Goal: Task Accomplishment & Management: Manage account settings

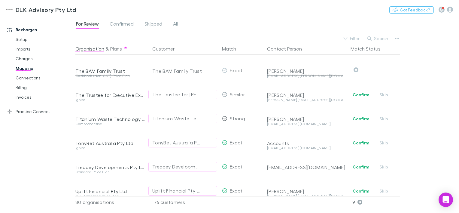
scroll to position [1665, 0]
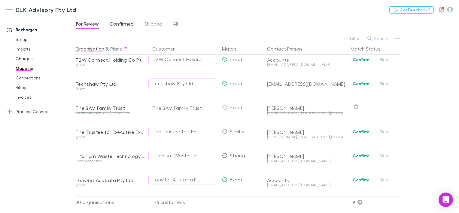
click at [124, 23] on span "Confirmed" at bounding box center [122, 25] width 24 height 8
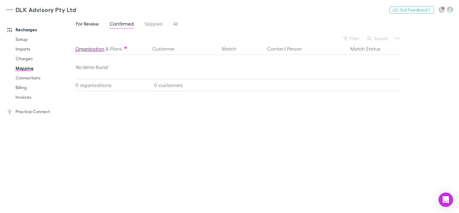
click at [95, 24] on span "For Review" at bounding box center [87, 25] width 23 height 8
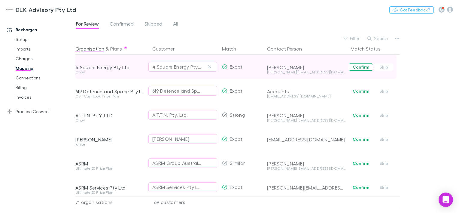
click at [360, 68] on button "Confirm" at bounding box center [361, 66] width 24 height 7
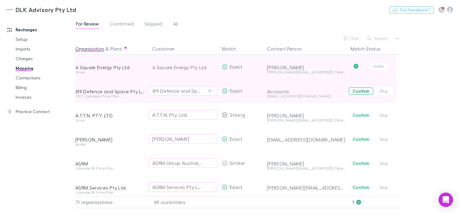
click at [359, 90] on button "Confirm" at bounding box center [361, 90] width 24 height 7
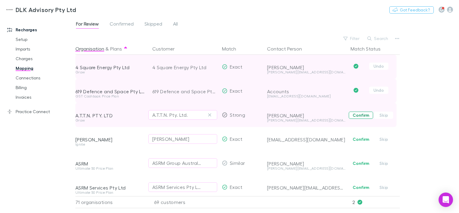
click at [351, 117] on button "Confirm" at bounding box center [361, 114] width 24 height 7
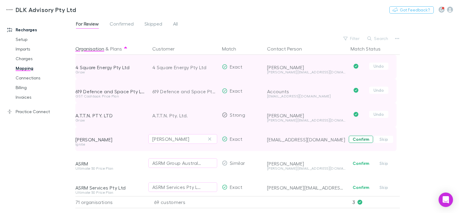
click at [353, 142] on button "Confirm" at bounding box center [361, 138] width 24 height 7
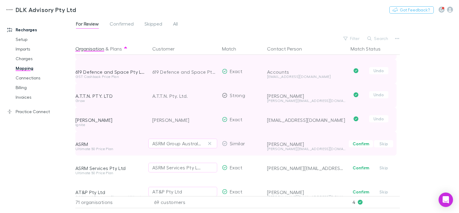
scroll to position [30, 0]
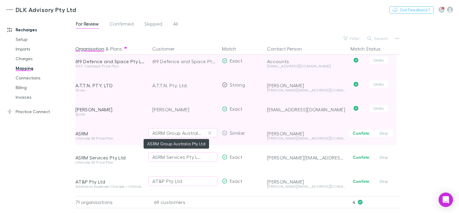
click at [196, 134] on div "ASRM Group Australia Pty Ltd" at bounding box center [176, 132] width 49 height 7
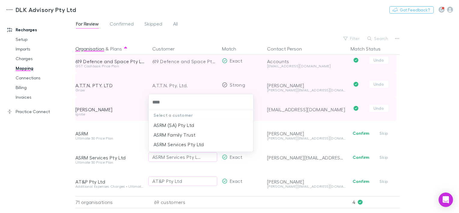
type input "****"
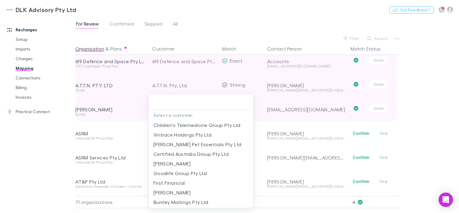
click at [445, 103] on div at bounding box center [229, 106] width 459 height 213
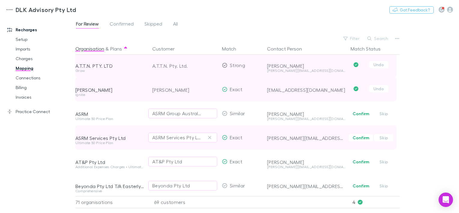
scroll to position [60, 0]
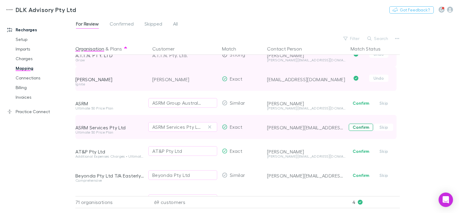
click at [360, 129] on button "Confirm" at bounding box center [361, 126] width 24 height 7
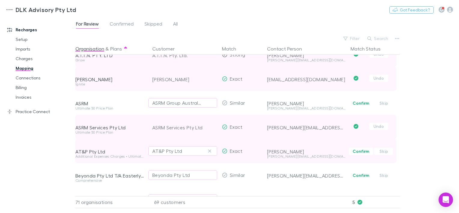
click at [353, 154] on span "Confirm Skip" at bounding box center [374, 151] width 52 height 24
click at [358, 152] on button "Confirm" at bounding box center [361, 150] width 24 height 7
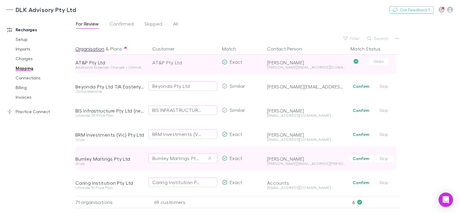
scroll to position [150, 0]
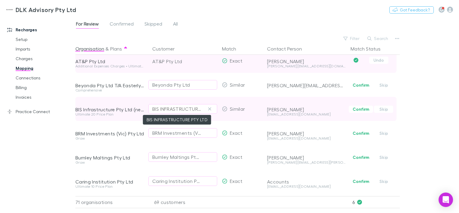
click at [178, 111] on div "BIS INFRASTRUCTURE PTY LTD" at bounding box center [176, 108] width 49 height 7
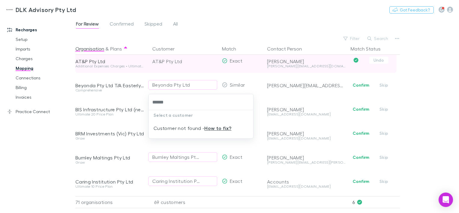
type input "******"
click at [410, 101] on div at bounding box center [229, 106] width 459 height 213
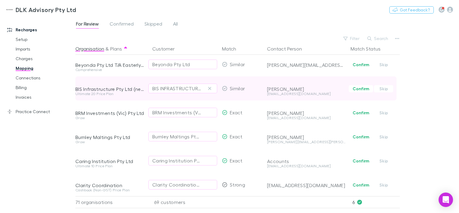
scroll to position [180, 0]
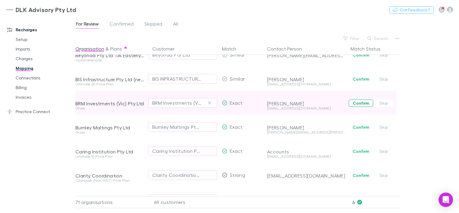
click at [360, 103] on button "Confirm" at bounding box center [361, 102] width 24 height 7
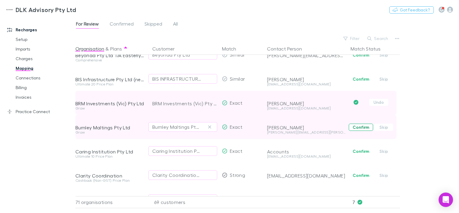
click at [357, 123] on button "Confirm" at bounding box center [361, 126] width 24 height 7
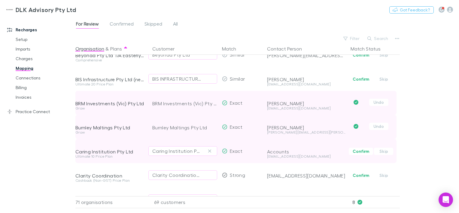
click at [361, 148] on button "Confirm" at bounding box center [361, 150] width 24 height 7
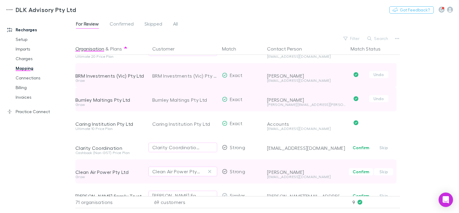
scroll to position [240, 0]
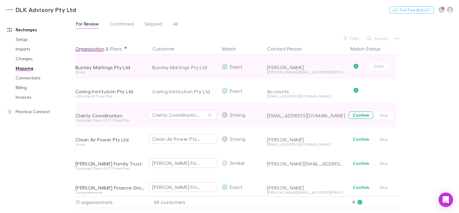
click at [360, 116] on button "Confirm" at bounding box center [361, 114] width 24 height 7
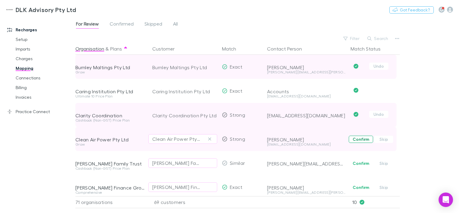
click at [360, 141] on button "Confirm" at bounding box center [361, 138] width 24 height 7
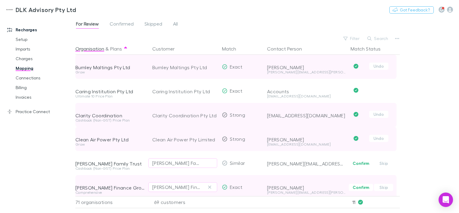
scroll to position [270, 0]
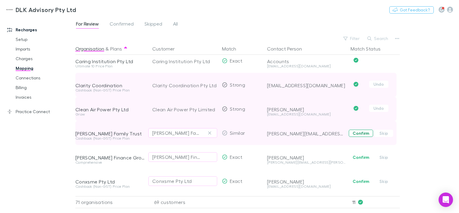
click at [362, 134] on button "Confirm" at bounding box center [361, 132] width 24 height 7
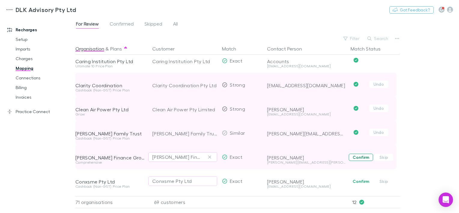
scroll to position [300, 0]
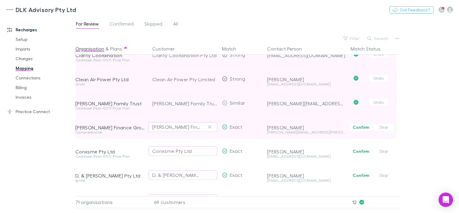
drag, startPoint x: 357, startPoint y: 128, endPoint x: 353, endPoint y: 132, distance: 5.5
click at [357, 128] on button "Confirm" at bounding box center [361, 126] width 24 height 7
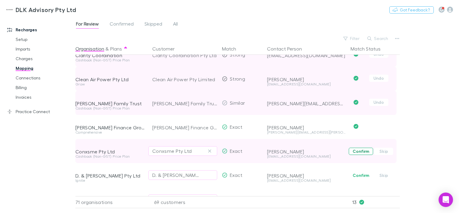
click at [359, 154] on button "Confirm" at bounding box center [361, 150] width 24 height 7
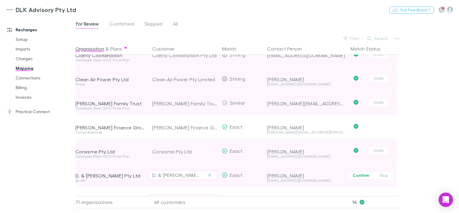
click at [357, 177] on button "Confirm" at bounding box center [361, 174] width 24 height 7
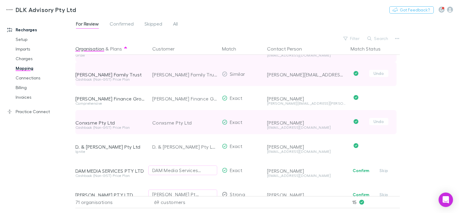
scroll to position [360, 0]
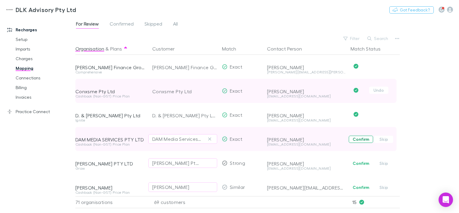
click at [358, 140] on button "Confirm" at bounding box center [361, 138] width 24 height 7
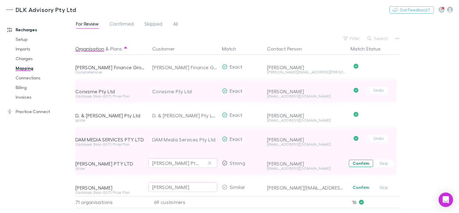
drag, startPoint x: 359, startPoint y: 161, endPoint x: 349, endPoint y: 168, distance: 11.8
click at [359, 161] on button "Confirm" at bounding box center [361, 162] width 24 height 7
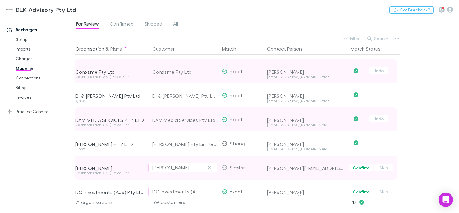
scroll to position [390, 0]
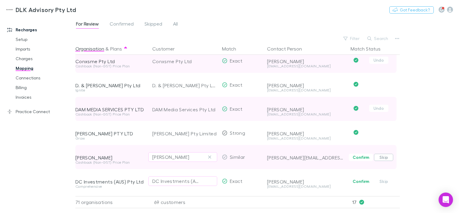
click at [382, 159] on button "Skip" at bounding box center [383, 156] width 19 height 7
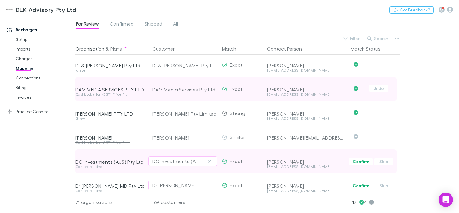
scroll to position [420, 0]
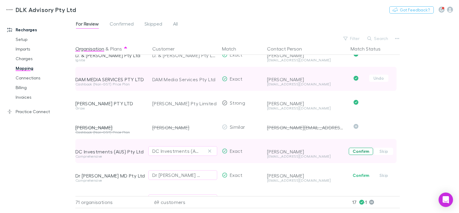
click at [364, 152] on button "Confirm" at bounding box center [361, 150] width 24 height 7
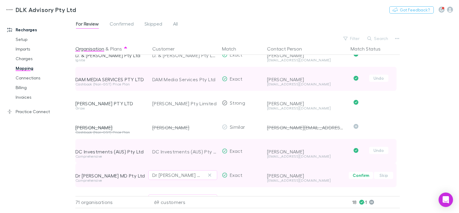
scroll to position [450, 0]
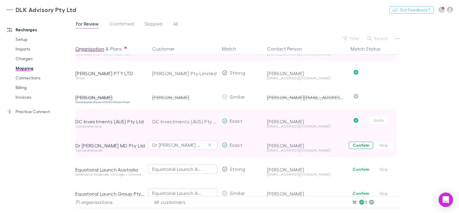
click at [360, 144] on button "Confirm" at bounding box center [361, 144] width 24 height 7
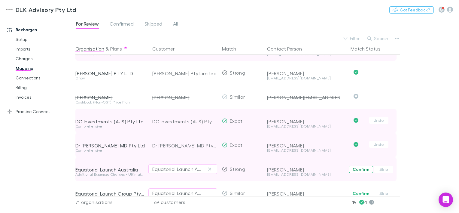
click at [363, 171] on button "Confirm" at bounding box center [361, 168] width 24 height 7
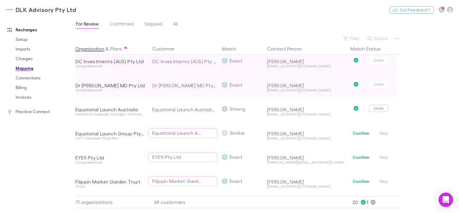
click at [375, 109] on button "Undo" at bounding box center [378, 108] width 19 height 7
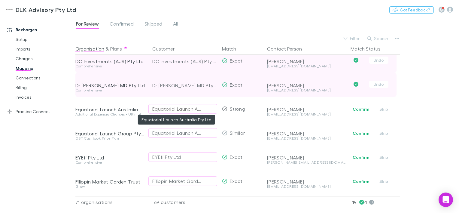
click at [185, 109] on div "Equatorial Launch Australia Pty Ltd" at bounding box center [176, 108] width 49 height 7
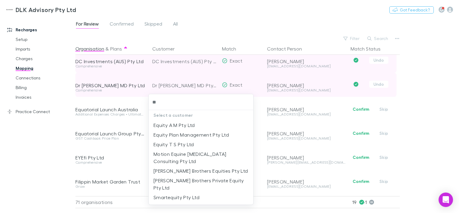
type input "*"
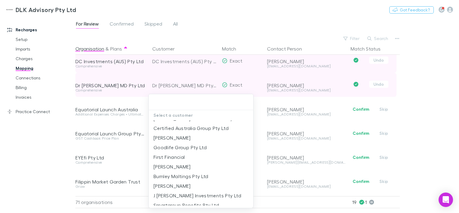
scroll to position [0, 0]
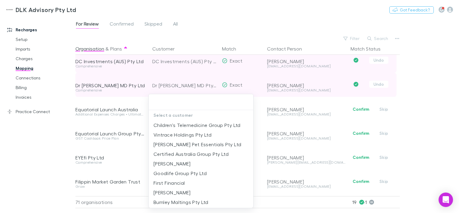
click at [316, 121] on div at bounding box center [229, 106] width 459 height 213
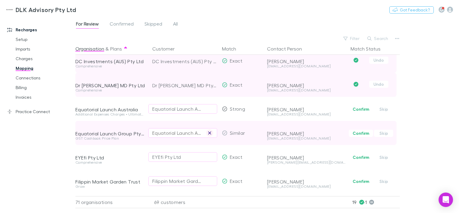
click at [211, 132] on icon "button" at bounding box center [210, 132] width 4 height 5
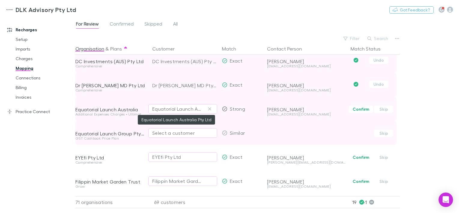
click at [189, 109] on div "Equatorial Launch Australia Pty Ltd" at bounding box center [176, 108] width 49 height 7
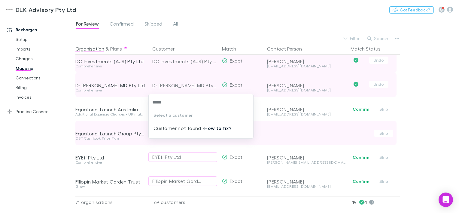
click at [219, 129] on link "How to fix?" at bounding box center [217, 128] width 27 height 6
type input "*****"
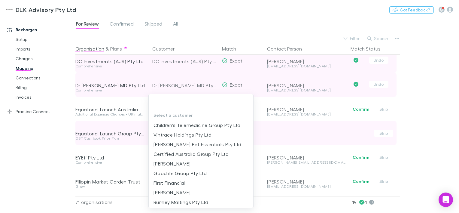
click at [286, 136] on div at bounding box center [229, 106] width 459 height 213
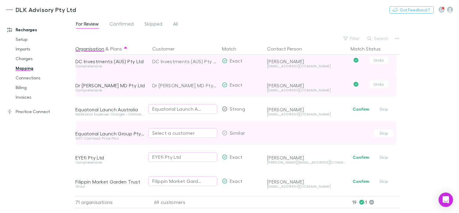
click at [186, 134] on div "Select a customer" at bounding box center [182, 132] width 61 height 7
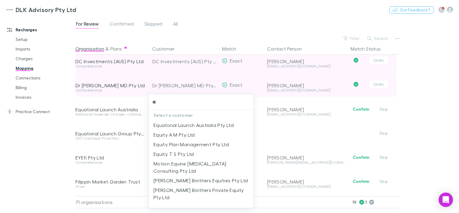
type input "***"
click at [227, 126] on li "Equatorial Launch Australia Pty Ltd" at bounding box center [201, 125] width 105 height 10
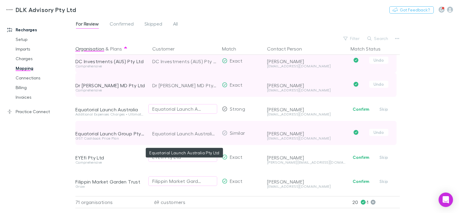
click at [183, 131] on div "Equatorial Launch Australia Pty Ltd" at bounding box center [184, 133] width 65 height 24
click at [386, 135] on button "Undo" at bounding box center [378, 132] width 19 height 7
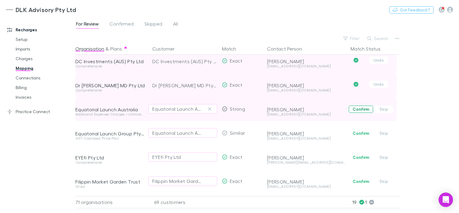
click at [366, 109] on button "Confirm" at bounding box center [361, 108] width 24 height 7
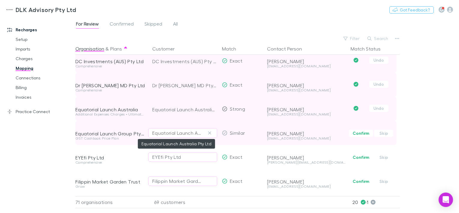
click at [185, 135] on div "Equatorial Launch Australia Pty Ltd" at bounding box center [176, 132] width 49 height 7
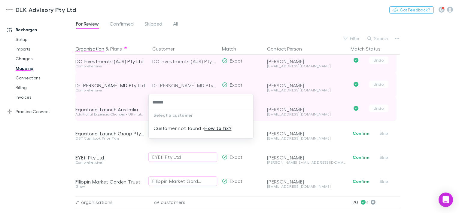
type input "******"
click at [440, 150] on div at bounding box center [229, 106] width 459 height 213
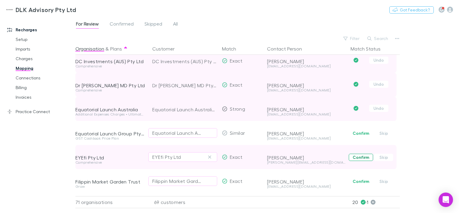
click at [353, 156] on button "Confirm" at bounding box center [361, 156] width 24 height 7
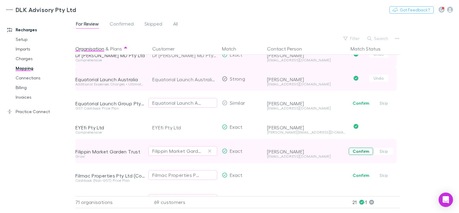
click at [358, 153] on button "Confirm" at bounding box center [361, 150] width 24 height 7
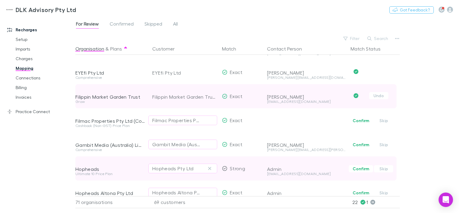
scroll to position [601, 0]
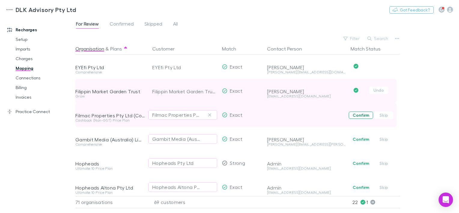
click at [353, 114] on button "Confirm" at bounding box center [361, 114] width 24 height 7
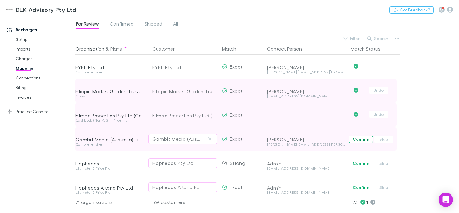
click at [354, 140] on button "Confirm" at bounding box center [361, 138] width 24 height 7
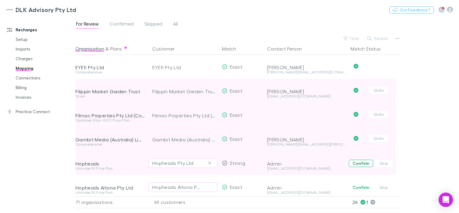
click at [358, 165] on button "Confirm" at bounding box center [361, 162] width 24 height 7
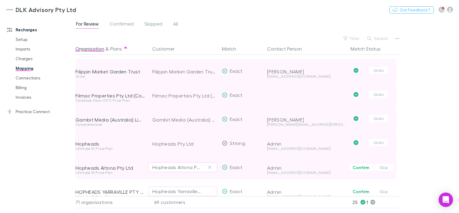
scroll to position [631, 0]
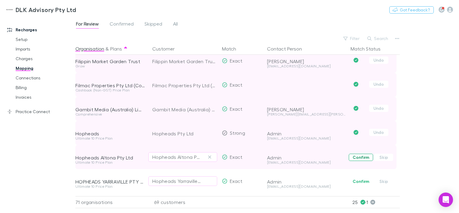
click at [356, 160] on button "Confirm" at bounding box center [361, 156] width 24 height 7
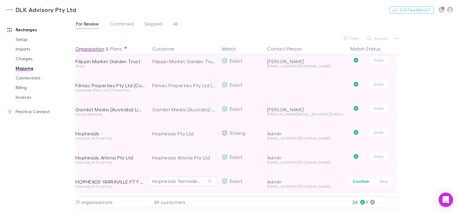
scroll to position [661, 0]
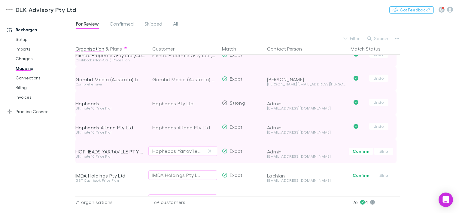
click at [355, 156] on span "Confirm Skip" at bounding box center [374, 151] width 52 height 24
click at [356, 152] on button "Confirm" at bounding box center [361, 150] width 24 height 7
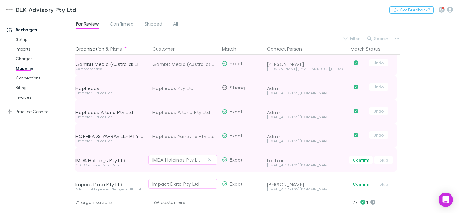
scroll to position [691, 0]
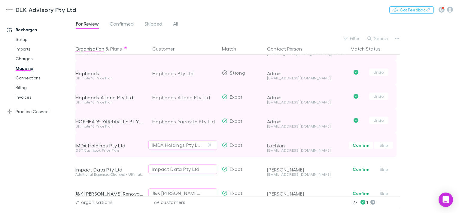
click at [357, 151] on span "Confirm Skip" at bounding box center [374, 145] width 52 height 24
click at [356, 145] on button "Confirm" at bounding box center [361, 144] width 24 height 7
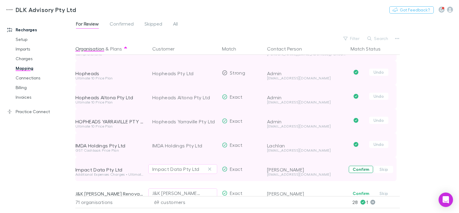
click at [356, 168] on button "Confirm" at bounding box center [361, 168] width 24 height 7
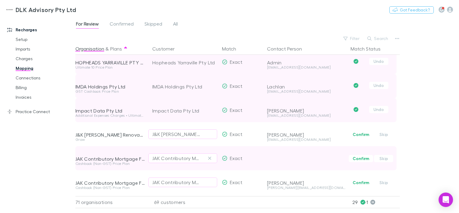
scroll to position [751, 0]
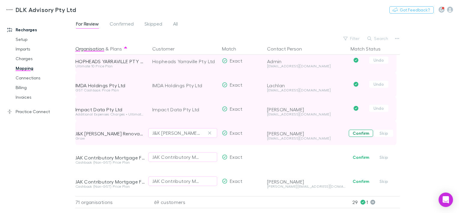
click at [358, 135] on button "Confirm" at bounding box center [361, 132] width 24 height 7
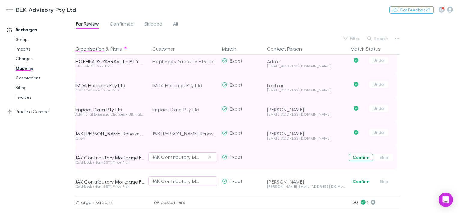
click at [357, 159] on button "Confirm" at bounding box center [361, 156] width 24 height 7
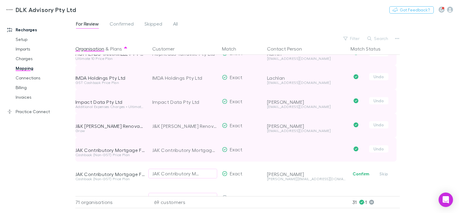
scroll to position [811, 0]
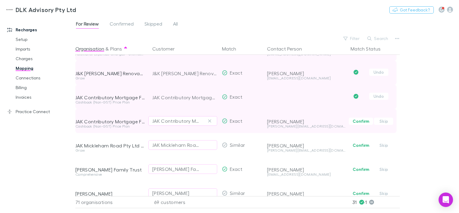
click at [356, 120] on button "Confirm" at bounding box center [361, 120] width 24 height 7
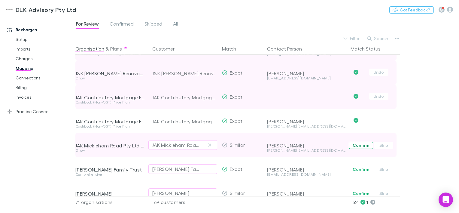
click at [355, 145] on button "Confirm" at bounding box center [361, 144] width 24 height 7
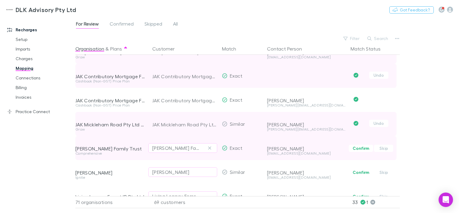
scroll to position [841, 0]
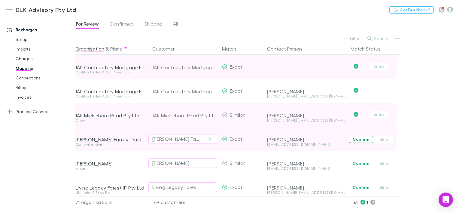
click at [357, 140] on button "Confirm" at bounding box center [361, 138] width 24 height 7
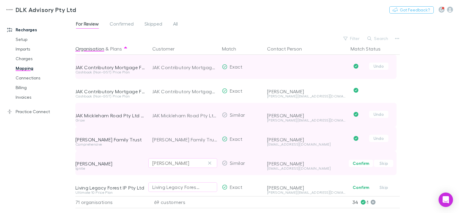
click at [203, 163] on div "[PERSON_NAME]" at bounding box center [182, 162] width 61 height 7
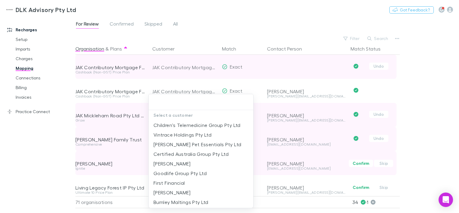
click at [199, 163] on li "[PERSON_NAME]" at bounding box center [201, 164] width 105 height 10
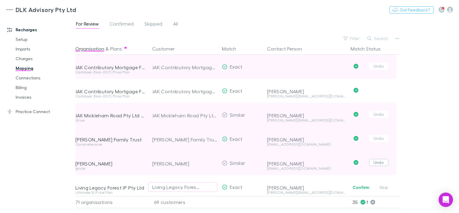
click at [374, 162] on button "Undo" at bounding box center [378, 162] width 19 height 7
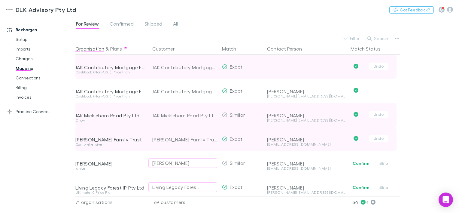
click at [181, 164] on div "[PERSON_NAME]" at bounding box center [170, 162] width 37 height 7
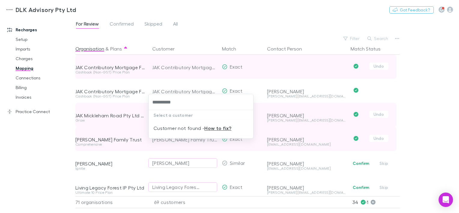
type input "**********"
click at [458, 134] on div at bounding box center [229, 106] width 459 height 213
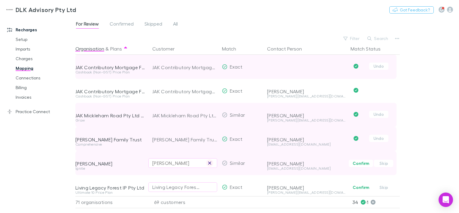
click at [211, 162] on button "button" at bounding box center [209, 162] width 7 height 7
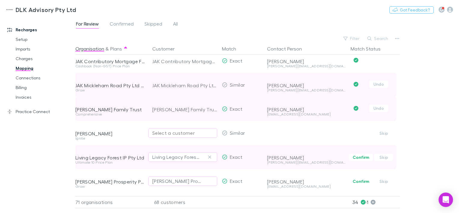
click at [363, 159] on button "Confirm" at bounding box center [361, 156] width 24 height 7
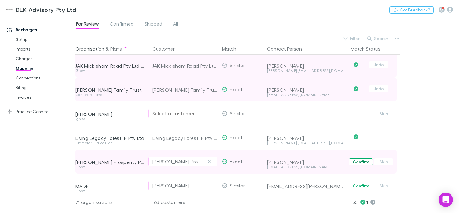
scroll to position [901, 0]
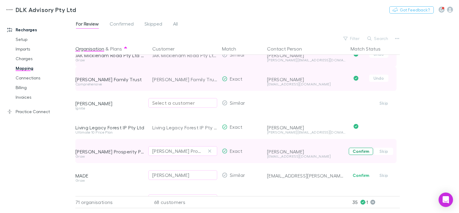
click at [362, 151] on button "Confirm" at bounding box center [361, 150] width 24 height 7
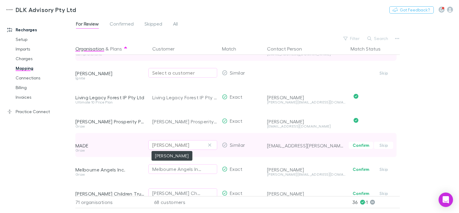
click at [170, 145] on div "[PERSON_NAME]" at bounding box center [170, 144] width 37 height 7
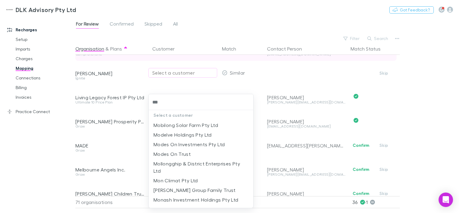
type input "****"
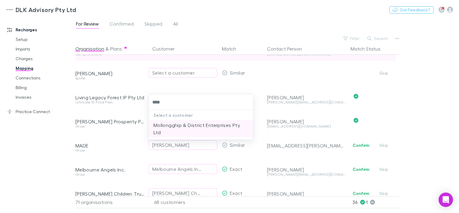
click at [203, 126] on li "Mollongghip & District Enterprises Pty Ltd" at bounding box center [201, 128] width 105 height 17
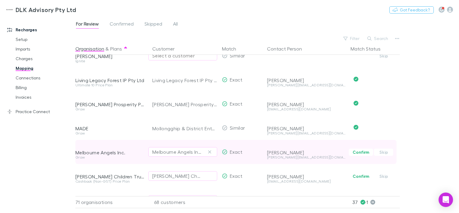
scroll to position [961, 0]
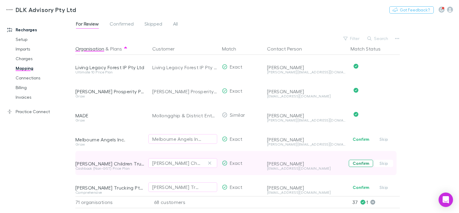
click at [358, 163] on button "Confirm" at bounding box center [361, 162] width 24 height 7
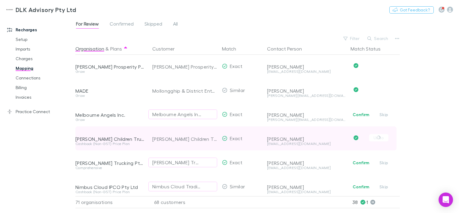
scroll to position [1021, 0]
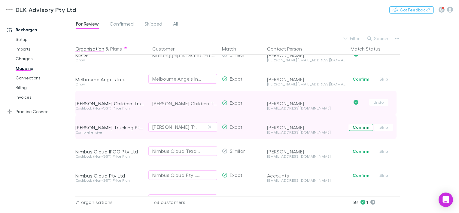
click at [354, 127] on button "Confirm" at bounding box center [361, 126] width 24 height 7
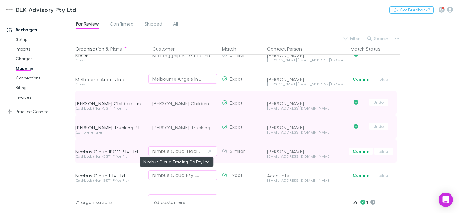
click at [170, 151] on div "Nimbus Cloud Trading Co Pty Ltd" at bounding box center [176, 150] width 49 height 7
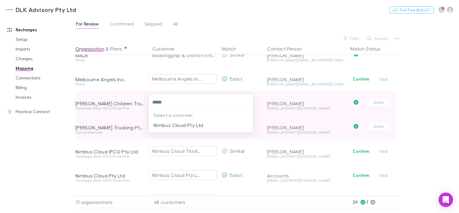
type input "******"
click at [204, 122] on li "Nimbus Cloud Pty Ltd" at bounding box center [201, 125] width 105 height 10
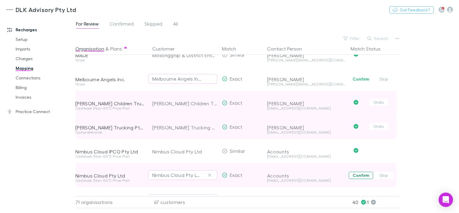
click at [356, 174] on button "Confirm" at bounding box center [361, 174] width 24 height 7
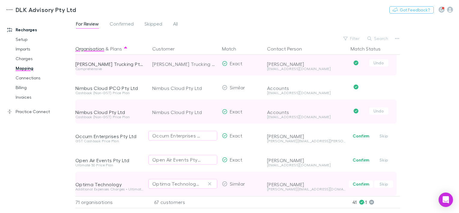
scroll to position [1095, 0]
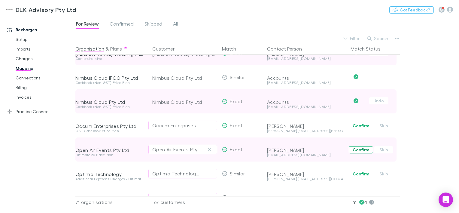
click at [369, 151] on button "Confirm" at bounding box center [361, 149] width 24 height 7
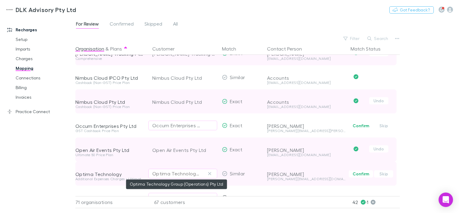
click at [175, 173] on div "Optima Technology Group (Operations) Pty Ltd" at bounding box center [176, 173] width 49 height 7
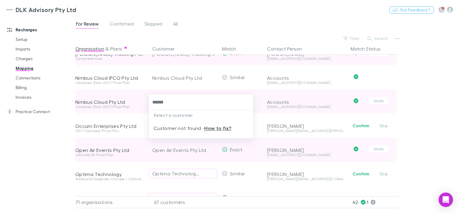
type input "******"
click at [305, 172] on div at bounding box center [229, 106] width 459 height 213
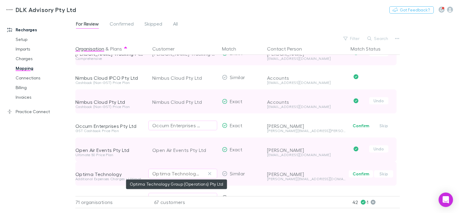
click at [188, 172] on div "Optima Technology Group (Operations) Pty Ltd" at bounding box center [176, 173] width 49 height 7
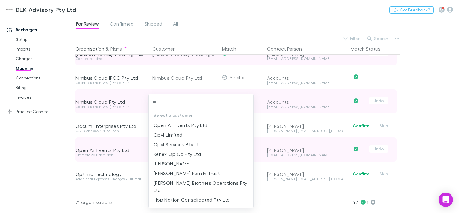
type input "*"
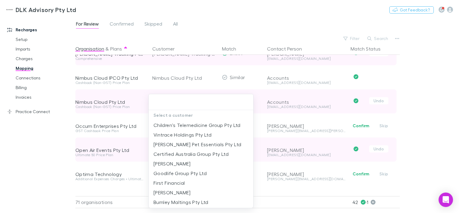
click at [323, 166] on div at bounding box center [229, 106] width 459 height 213
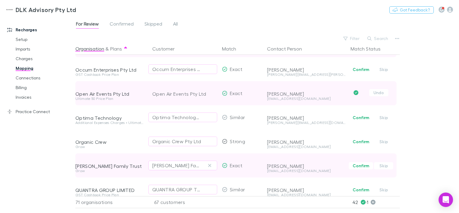
scroll to position [1155, 0]
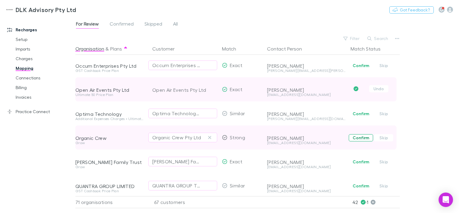
drag, startPoint x: 362, startPoint y: 135, endPoint x: 351, endPoint y: 142, distance: 12.9
click at [362, 135] on button "Confirm" at bounding box center [361, 137] width 24 height 7
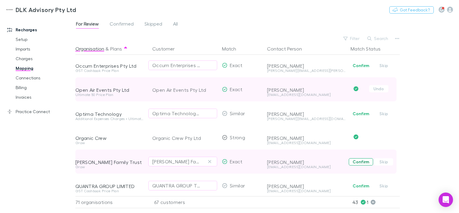
click at [357, 161] on button "Confirm" at bounding box center [361, 161] width 24 height 7
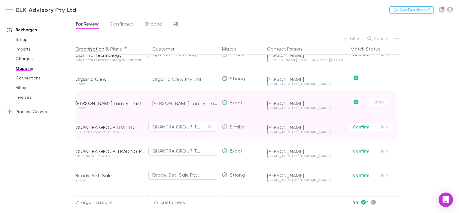
scroll to position [1215, 0]
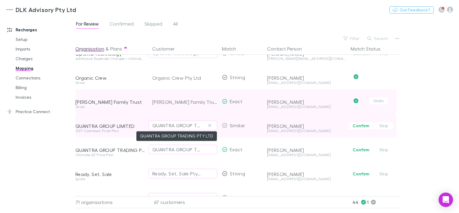
click at [182, 123] on div "QUANTRA GROUP TRADING PTY LTD" at bounding box center [176, 125] width 49 height 7
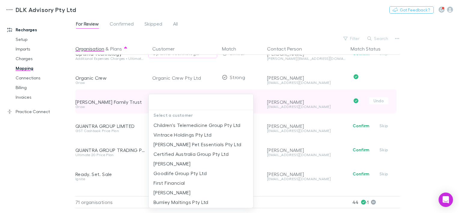
click at [359, 128] on div at bounding box center [229, 106] width 459 height 213
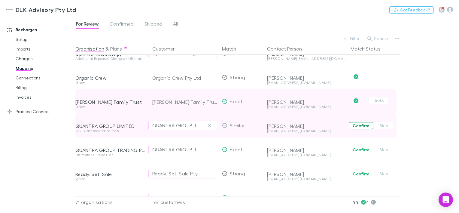
click at [357, 125] on button "Confirm" at bounding box center [361, 125] width 24 height 7
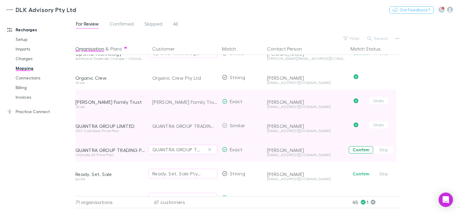
click at [355, 150] on button "Confirm" at bounding box center [361, 149] width 24 height 7
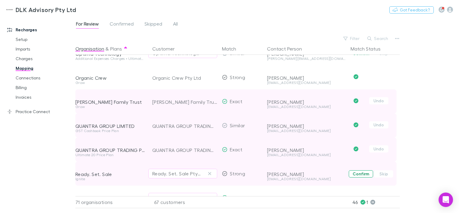
click at [359, 174] on button "Confirm" at bounding box center [361, 173] width 24 height 7
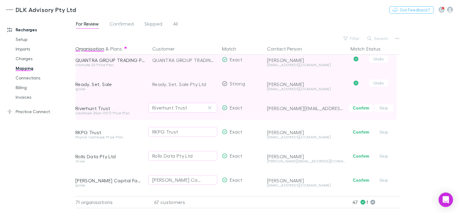
scroll to position [1305, 0]
click at [355, 107] on button "Confirm" at bounding box center [361, 107] width 24 height 7
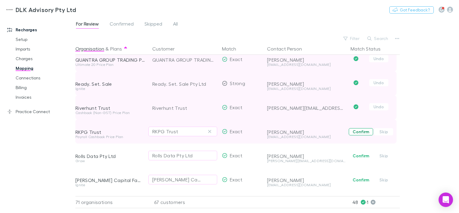
click at [357, 132] on button "Confirm" at bounding box center [361, 131] width 24 height 7
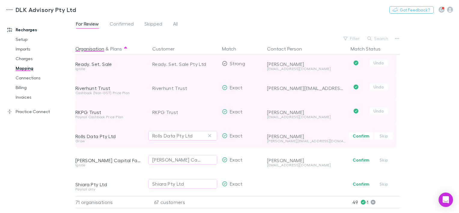
scroll to position [1335, 0]
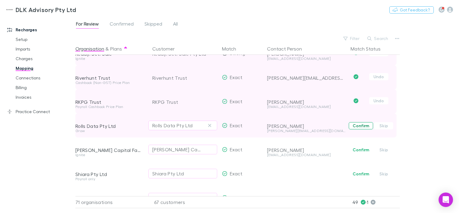
click at [360, 126] on button "Confirm" at bounding box center [361, 125] width 24 height 7
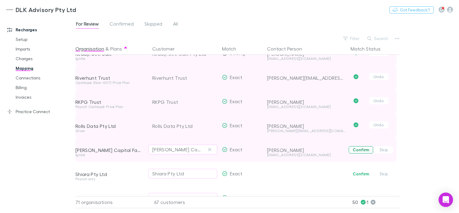
click at [351, 151] on button "Confirm" at bounding box center [361, 149] width 24 height 7
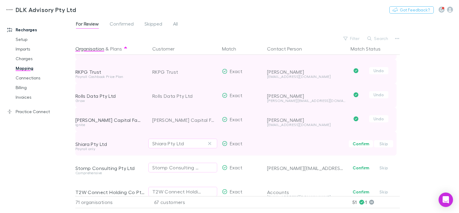
scroll to position [1395, 0]
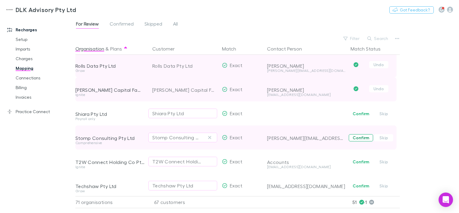
click at [360, 137] on button "Confirm" at bounding box center [361, 137] width 24 height 7
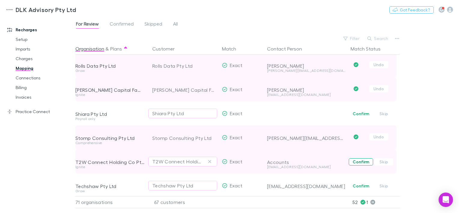
click at [361, 164] on button "Confirm" at bounding box center [361, 161] width 24 height 7
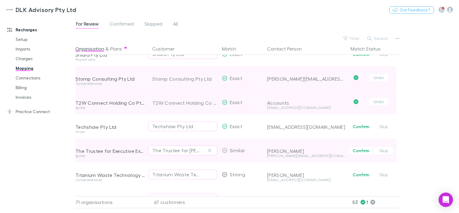
scroll to position [1455, 0]
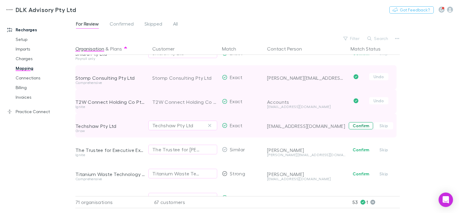
click at [357, 127] on button "Confirm" at bounding box center [361, 125] width 24 height 7
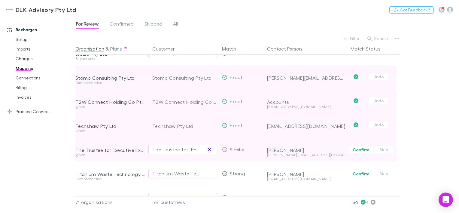
click at [208, 150] on icon "button" at bounding box center [209, 149] width 3 height 3
click at [173, 150] on div "Select a customer" at bounding box center [182, 149] width 61 height 7
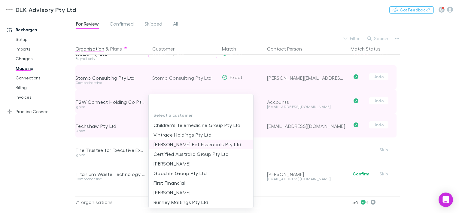
type input "*"
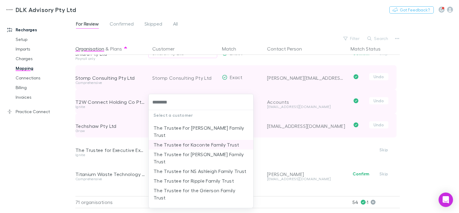
scroll to position [0, 0]
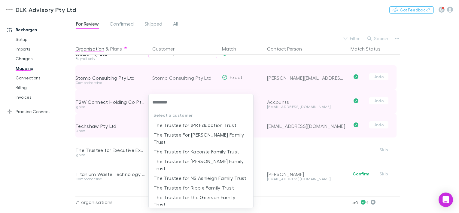
type input "********"
click at [266, 133] on div at bounding box center [229, 106] width 459 height 213
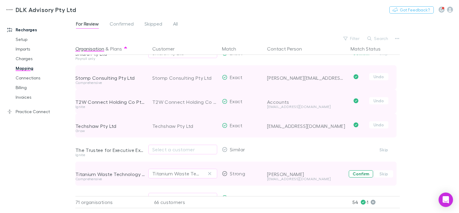
click at [361, 172] on button "Confirm" at bounding box center [361, 173] width 24 height 7
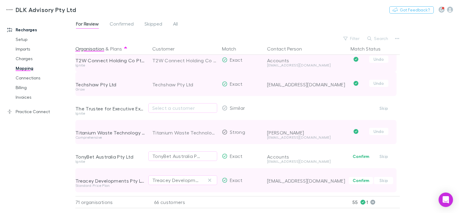
scroll to position [1515, 0]
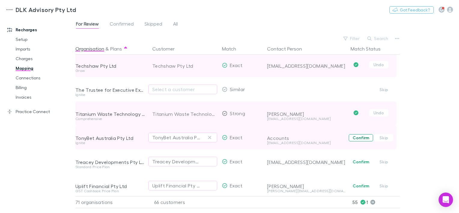
click at [363, 138] on button "Confirm" at bounding box center [361, 137] width 24 height 7
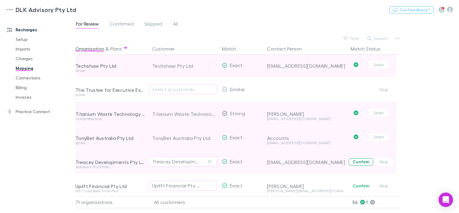
click at [357, 162] on button "Confirm" at bounding box center [361, 161] width 24 height 7
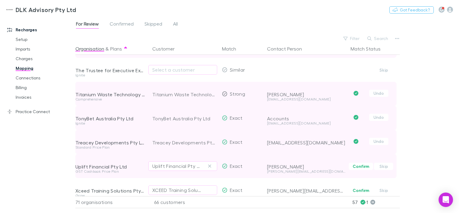
scroll to position [1545, 0]
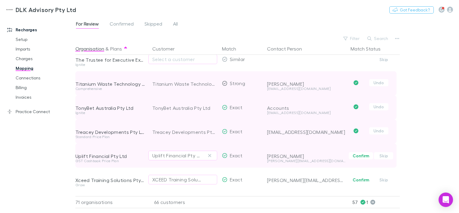
drag, startPoint x: 386, startPoint y: 157, endPoint x: 374, endPoint y: 159, distance: 11.3
click at [386, 156] on button "Skip" at bounding box center [383, 155] width 19 height 7
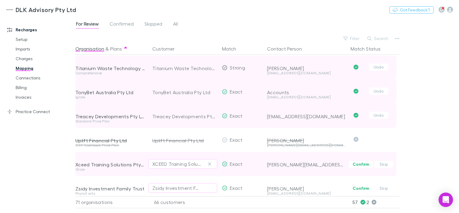
scroll to position [1569, 0]
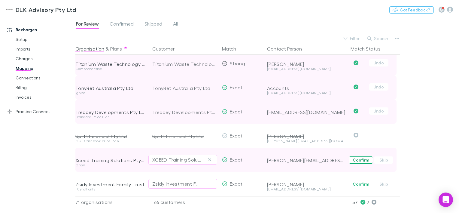
click at [355, 156] on button "Confirm" at bounding box center [361, 159] width 24 height 7
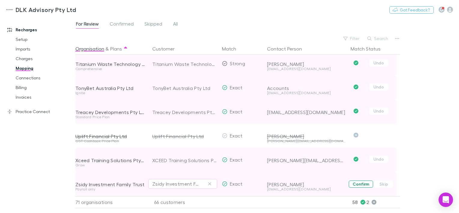
click at [357, 180] on button "Confirm" at bounding box center [361, 183] width 24 height 7
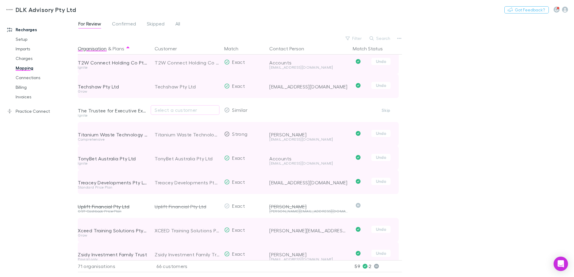
scroll to position [1504, 0]
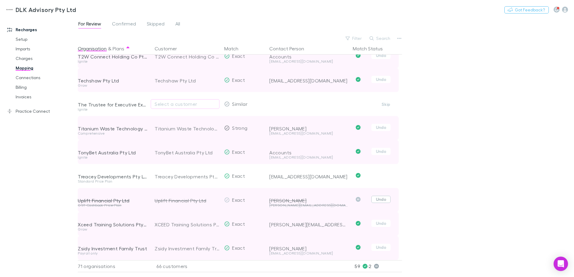
click at [383, 197] on button "Undo" at bounding box center [380, 199] width 19 height 7
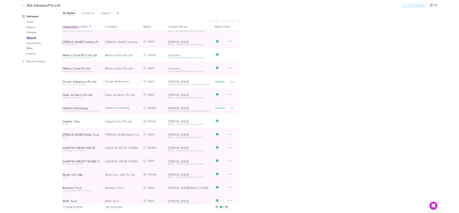
scroll to position [1006, 0]
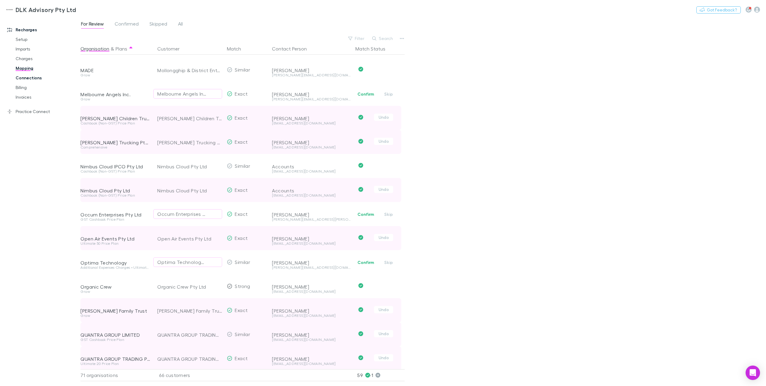
click at [32, 79] on link "Connections" at bounding box center [47, 78] width 74 height 10
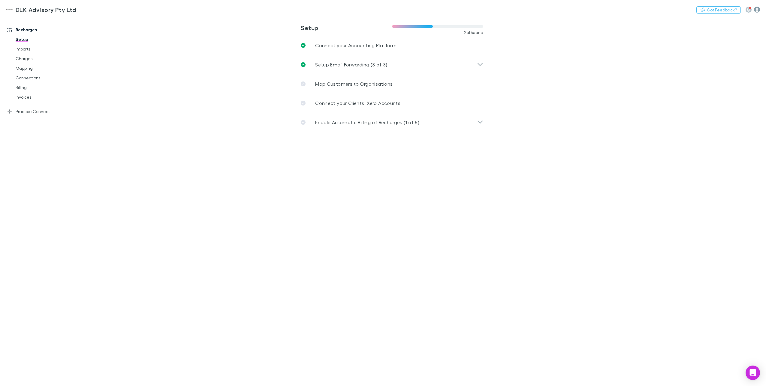
click at [758, 9] on icon "button" at bounding box center [757, 10] width 6 height 6
click at [703, 123] on span "Integrations" at bounding box center [719, 124] width 73 height 7
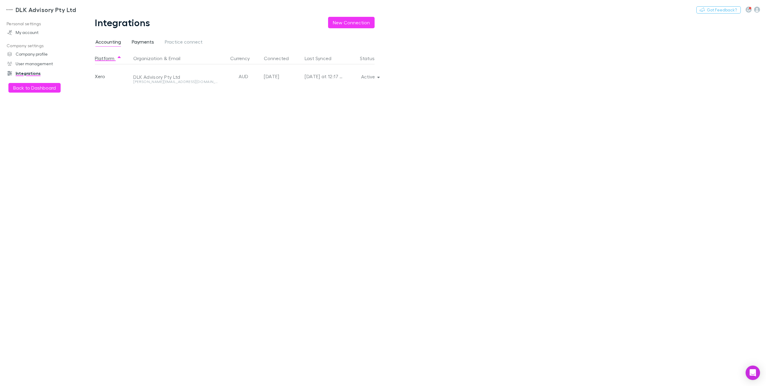
click at [145, 42] on span "Payments" at bounding box center [143, 43] width 22 height 8
click at [356, 25] on button "New Connection" at bounding box center [351, 22] width 47 height 11
